Goal: Obtain resource: Download file/media

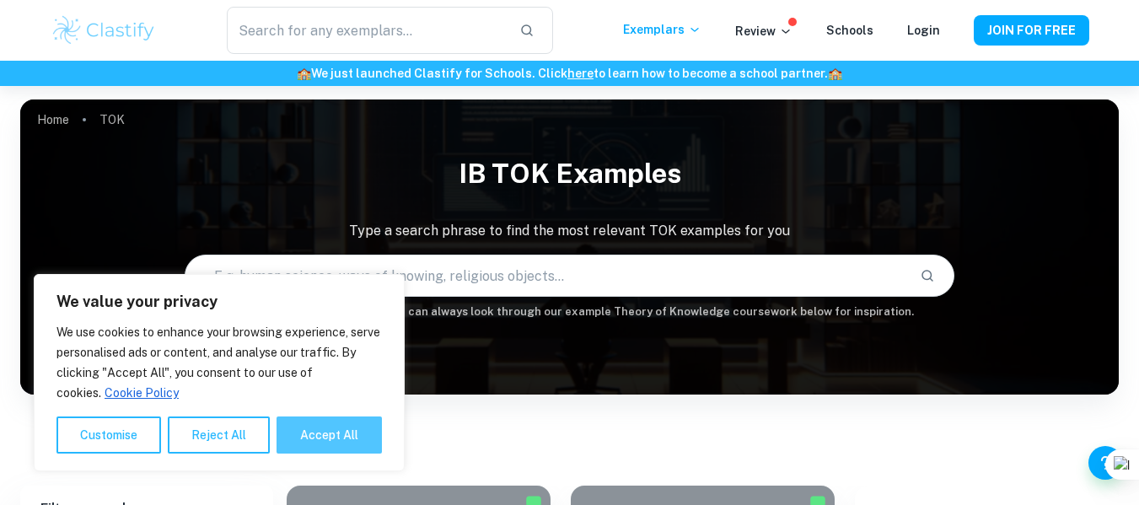
drag, startPoint x: 0, startPoint y: 0, endPoint x: 305, endPoint y: 435, distance: 531.5
click at [305, 435] on button "Accept All" at bounding box center [329, 435] width 105 height 37
checkbox input "true"
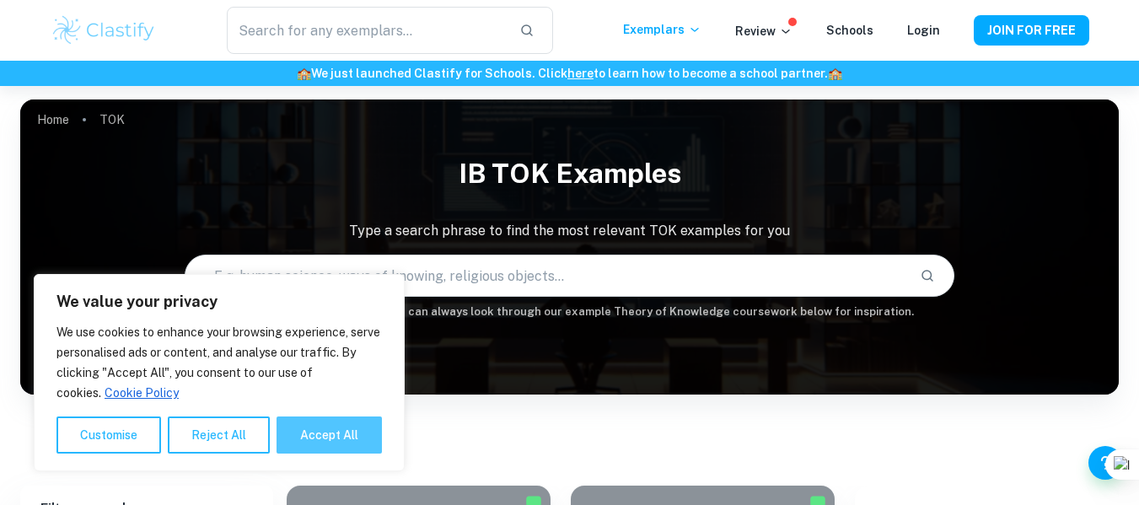
checkbox input "true"
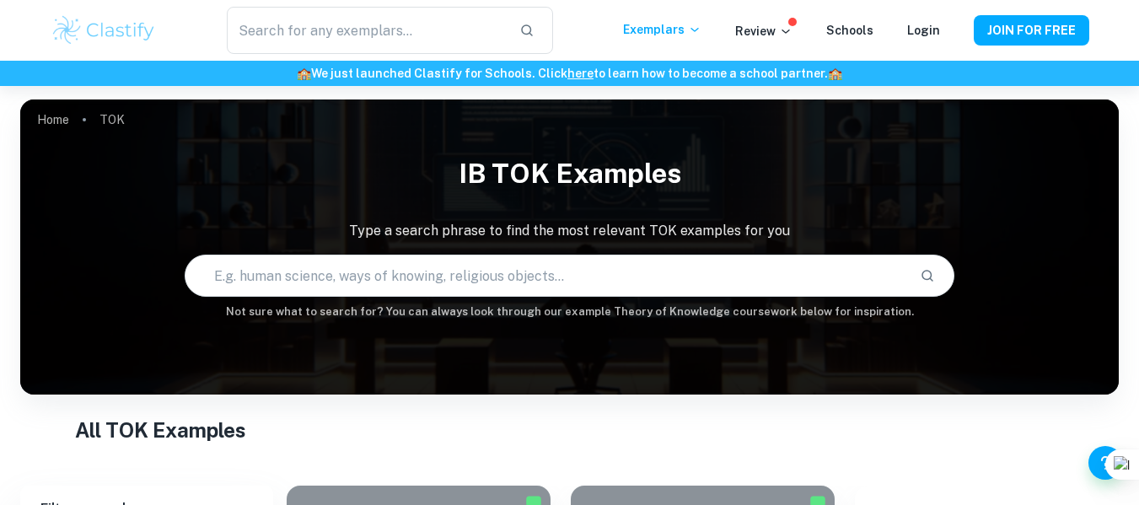
click at [366, 295] on input "text" at bounding box center [546, 275] width 720 height 47
type input "Concepts of TOK"
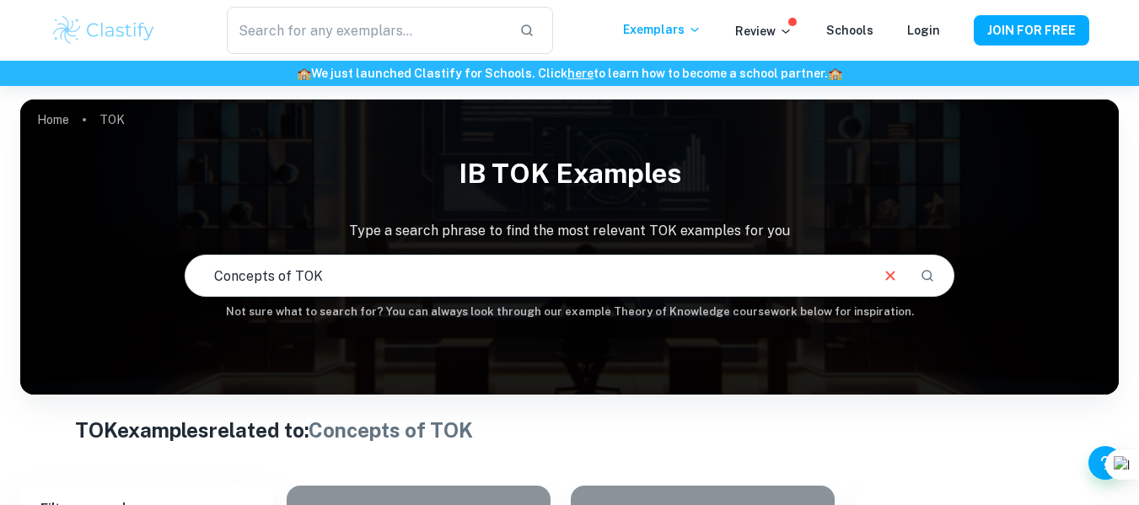
click at [388, 275] on input "Concepts of TOK" at bounding box center [526, 275] width 681 height 47
click at [934, 272] on icon "Search" at bounding box center [927, 275] width 15 height 15
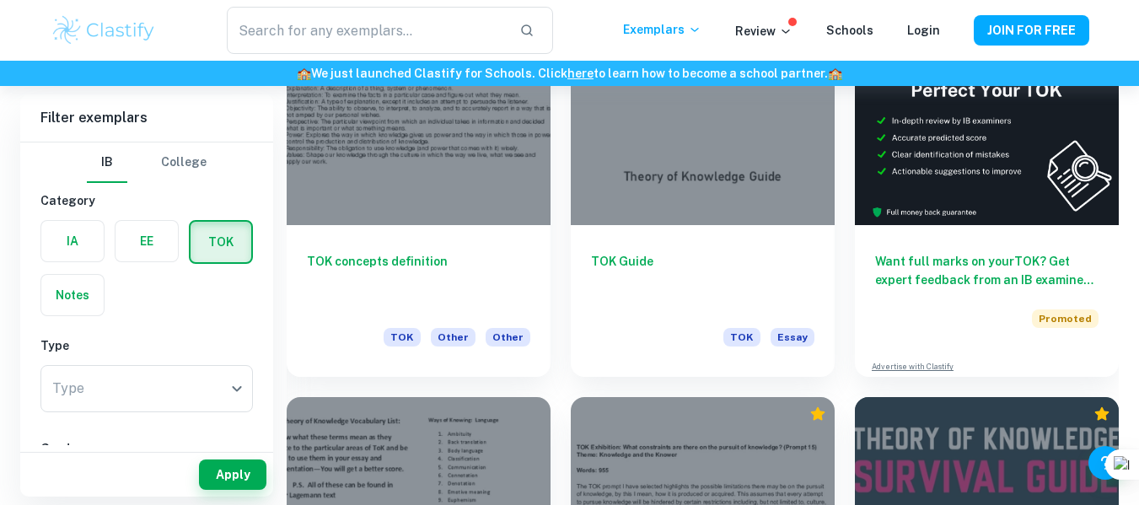
scroll to position [460, 0]
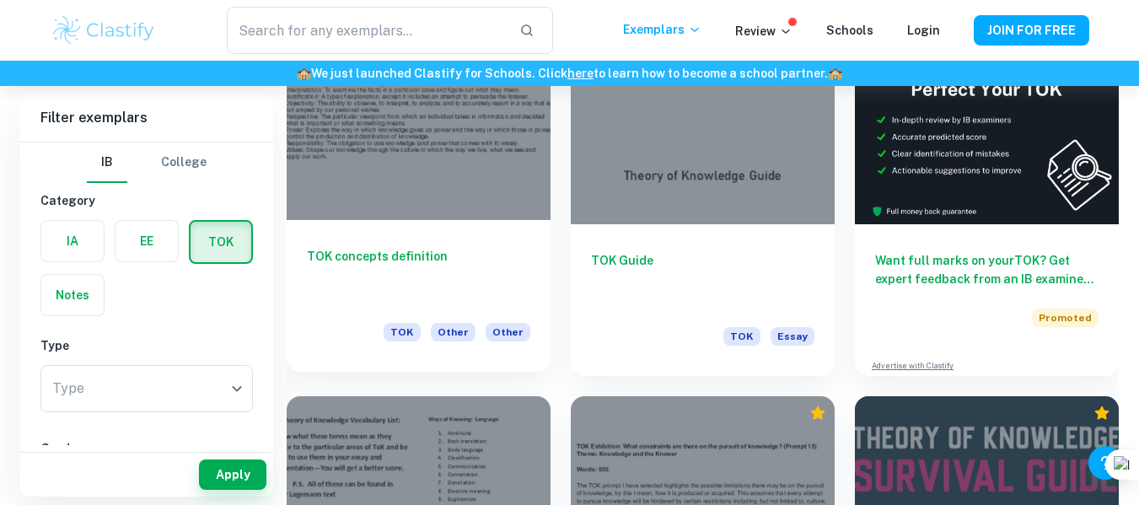
click at [450, 187] on div at bounding box center [419, 121] width 264 height 198
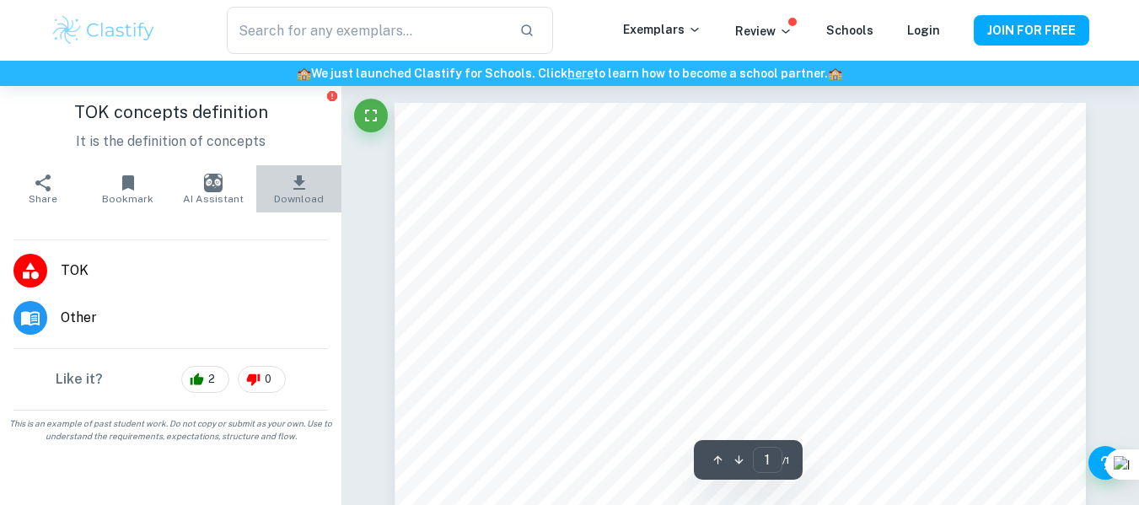
click at [295, 180] on icon "button" at bounding box center [299, 182] width 12 height 14
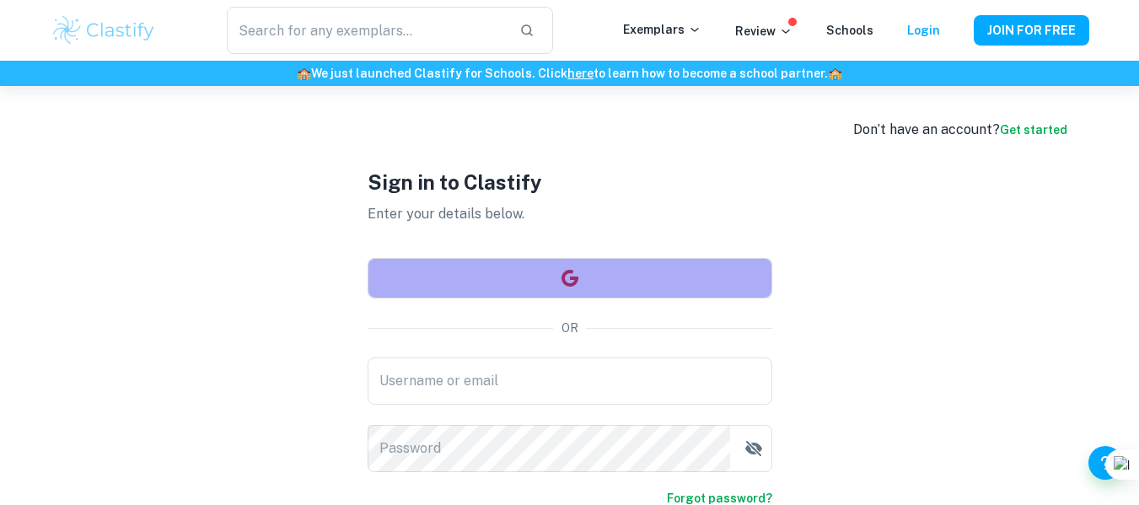
click at [565, 296] on button "button" at bounding box center [570, 278] width 405 height 40
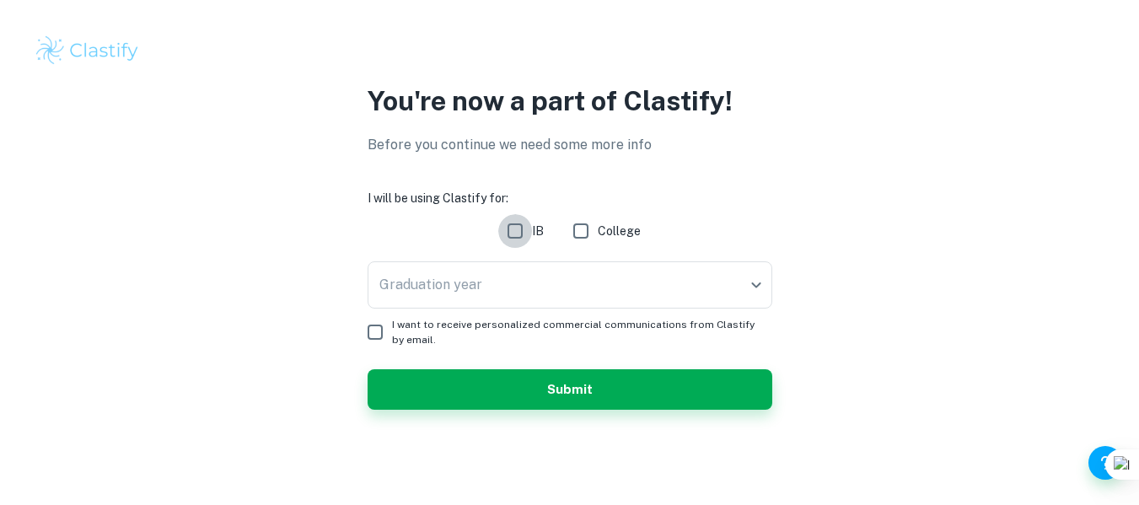
click at [524, 229] on input "IB" at bounding box center [515, 231] width 34 height 34
checkbox input "true"
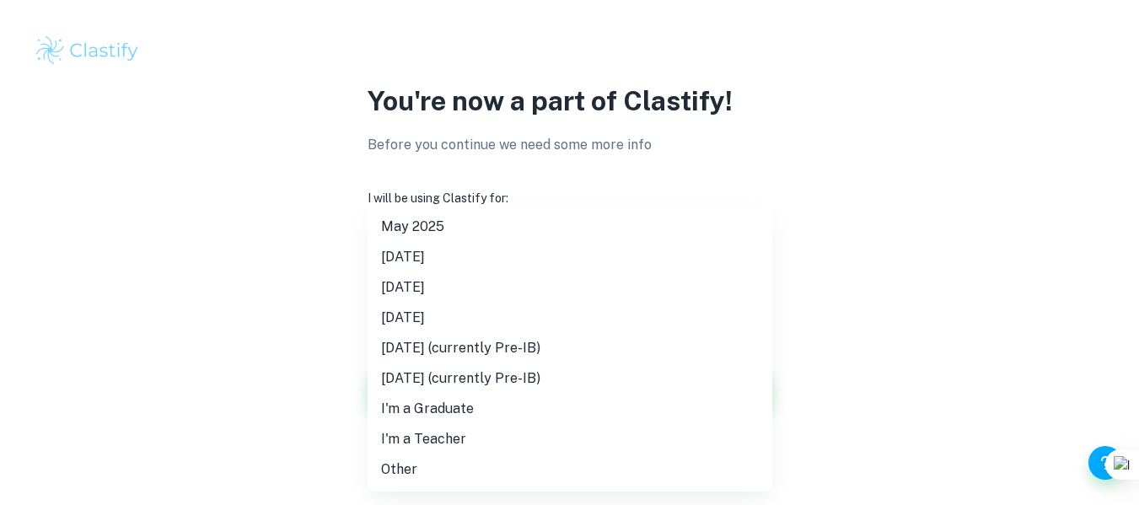
click at [491, 284] on body "We value your privacy We use cookies to enhance your browsing experience, serve…" at bounding box center [569, 252] width 1139 height 505
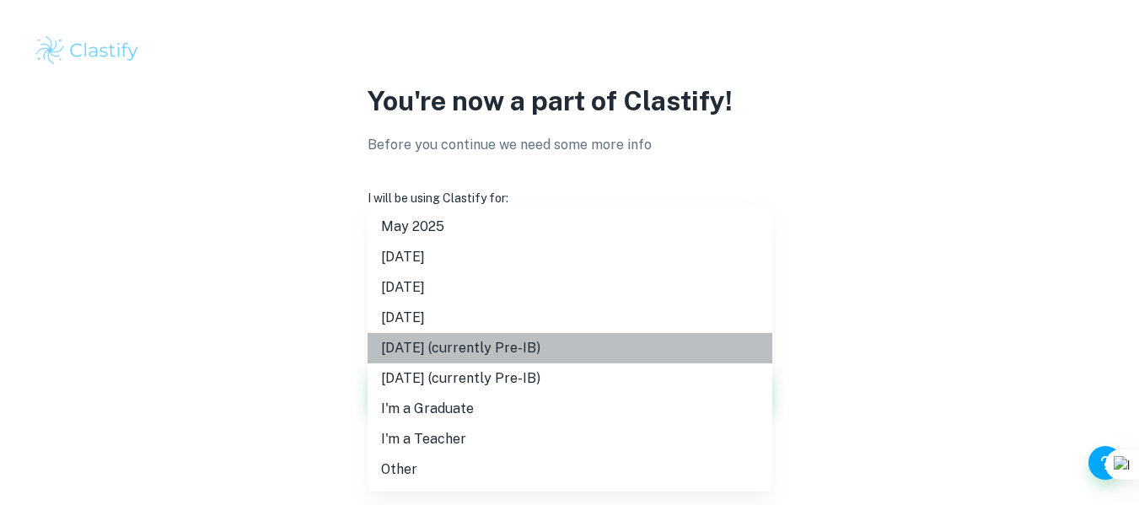
click at [500, 350] on li "[DATE] (currently Pre-IB)" at bounding box center [570, 348] width 405 height 30
type input "M27"
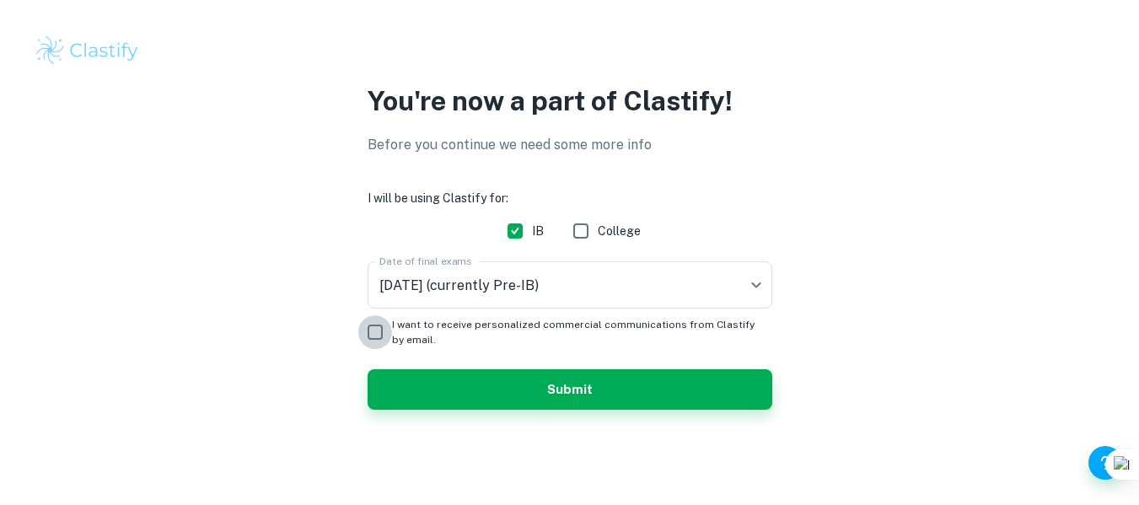
click at [366, 326] on input "I want to receive personalized commercial communications from Clastify by email." at bounding box center [375, 332] width 34 height 34
checkbox input "true"
click at [476, 352] on form "I will be using Clastify for: IB College Date of final exams [DATE] (currently …" at bounding box center [570, 299] width 405 height 221
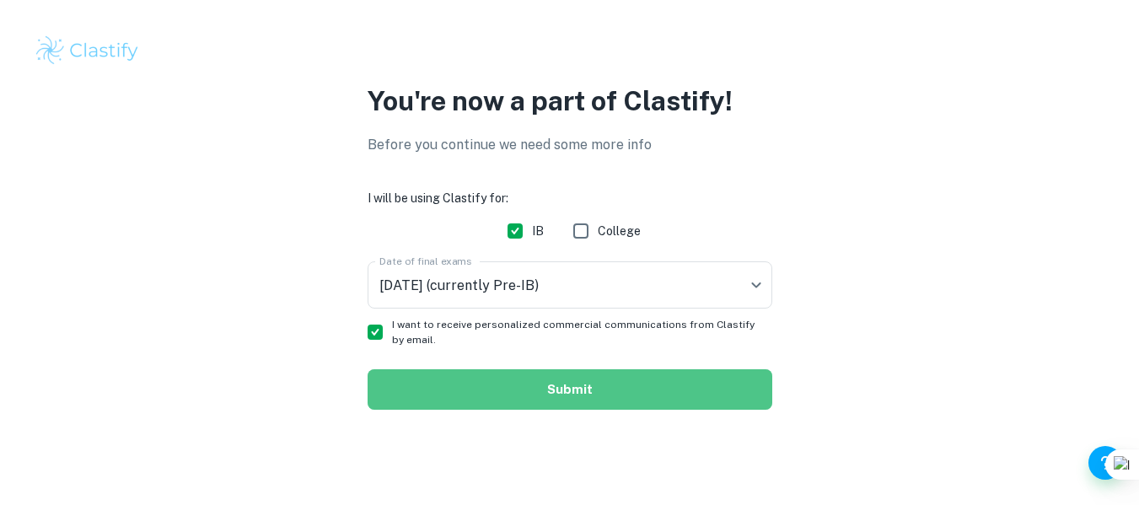
click at [470, 379] on button "Submit" at bounding box center [570, 389] width 405 height 40
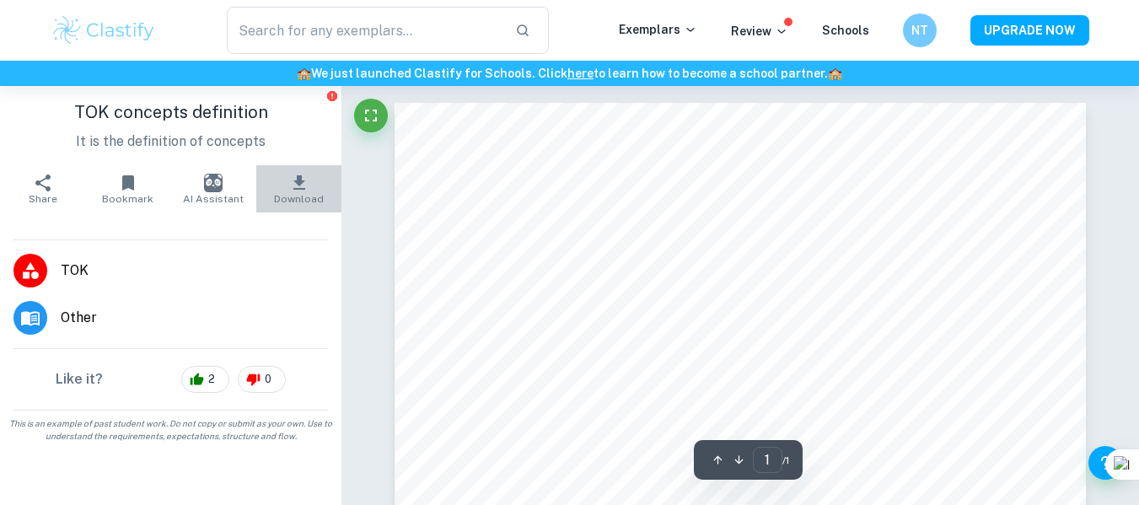
click at [299, 187] on icon "button" at bounding box center [299, 183] width 20 height 20
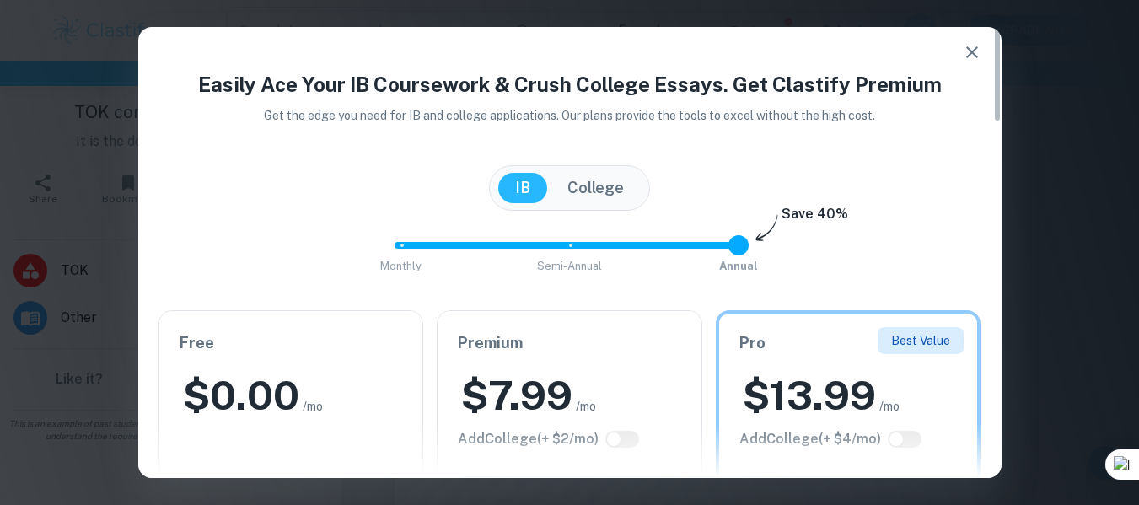
click at [208, 387] on h2 "$ 0.00" at bounding box center [241, 396] width 116 height 54
click at [971, 43] on icon "button" at bounding box center [972, 52] width 20 height 20
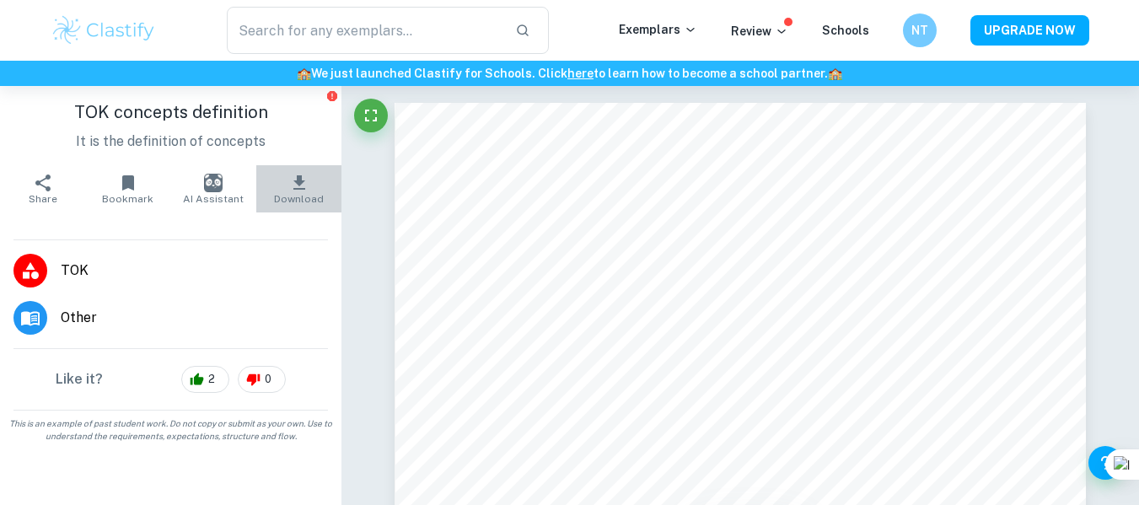
click at [315, 189] on button "Download" at bounding box center [298, 188] width 85 height 47
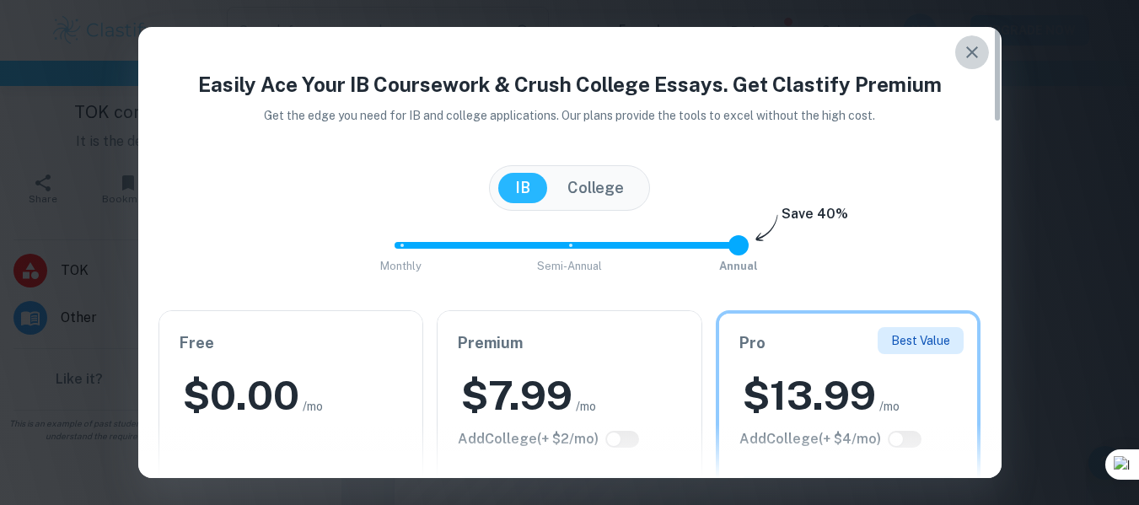
click at [969, 53] on icon "button" at bounding box center [972, 52] width 20 height 20
